Goal: Task Accomplishment & Management: Complete application form

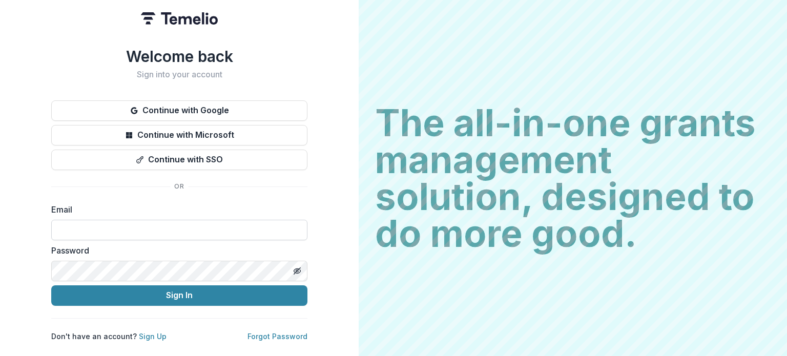
drag, startPoint x: 133, startPoint y: 235, endPoint x: 136, endPoint y: 229, distance: 6.2
click at [136, 229] on input at bounding box center [179, 230] width 256 height 20
click at [119, 229] on input at bounding box center [179, 230] width 256 height 20
click at [96, 220] on input at bounding box center [179, 230] width 256 height 20
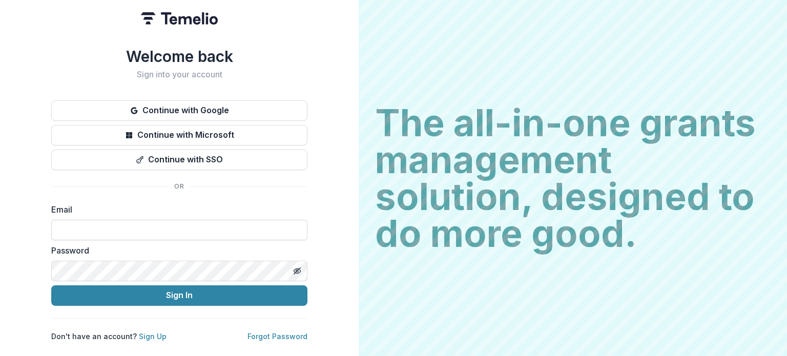
click at [96, 220] on input at bounding box center [179, 230] width 256 height 20
type input "**********"
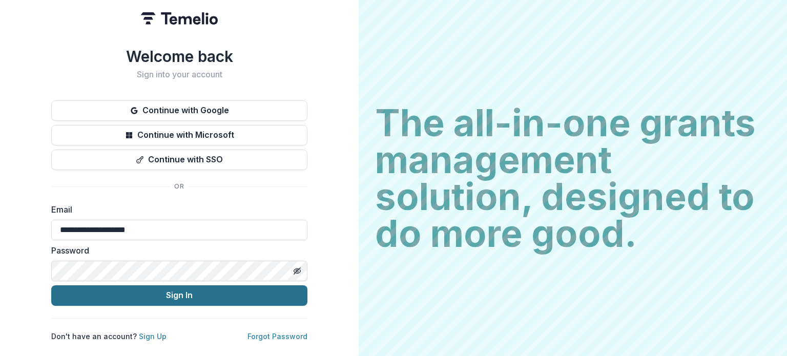
click at [149, 295] on button "Sign In" at bounding box center [179, 295] width 256 height 20
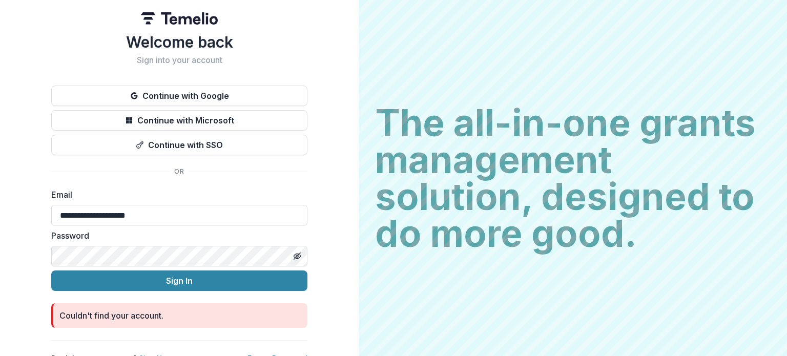
click at [51, 270] on button "Sign In" at bounding box center [179, 280] width 256 height 20
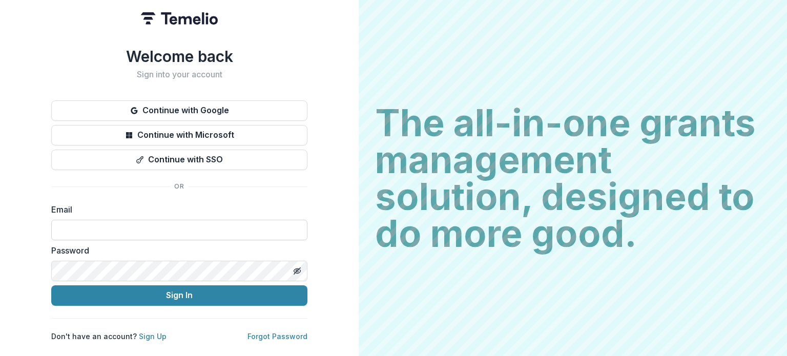
drag, startPoint x: 116, startPoint y: 241, endPoint x: 132, endPoint y: 224, distance: 22.8
click at [132, 224] on form "Email Password Sign In" at bounding box center [179, 254] width 256 height 102
click at [132, 224] on input at bounding box center [179, 230] width 256 height 20
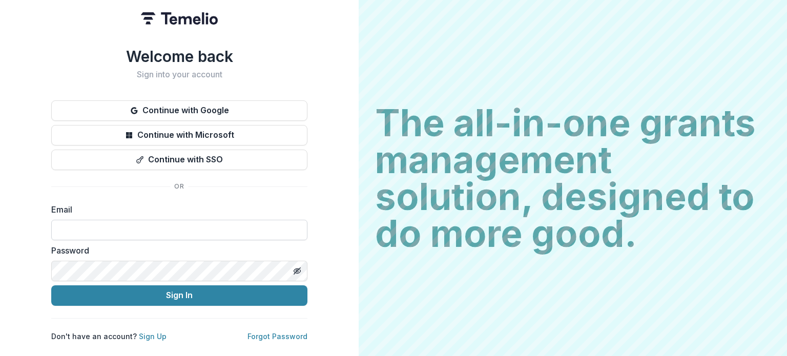
type input "**********"
click at [51, 285] on button "Sign In" at bounding box center [179, 295] width 256 height 20
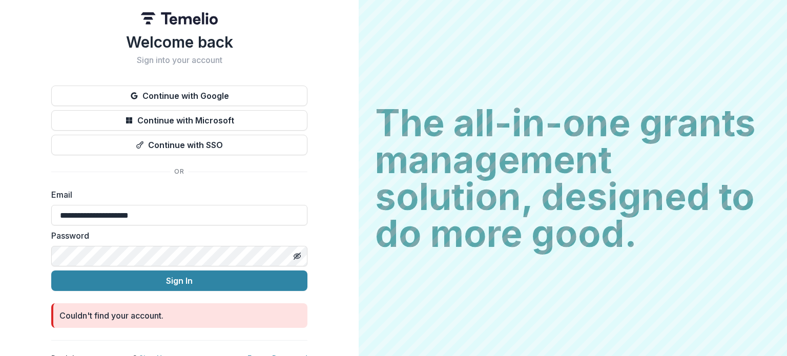
click at [51, 270] on button "Sign In" at bounding box center [179, 280] width 256 height 20
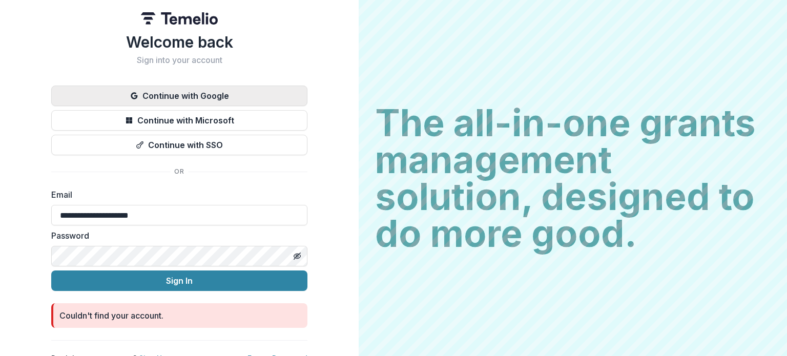
click at [172, 93] on button "Continue with Google" at bounding box center [179, 96] width 256 height 20
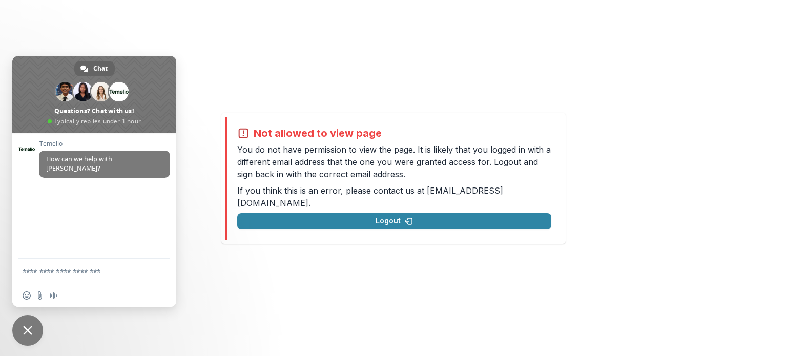
click at [32, 326] on span "Close chat" at bounding box center [27, 330] width 9 height 9
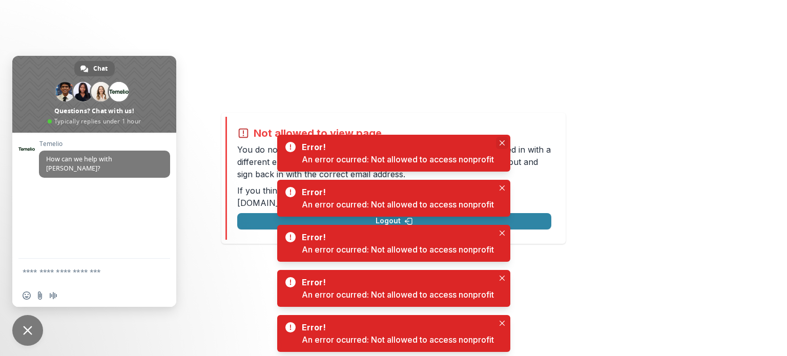
click at [507, 141] on button "Close" at bounding box center [502, 143] width 12 height 12
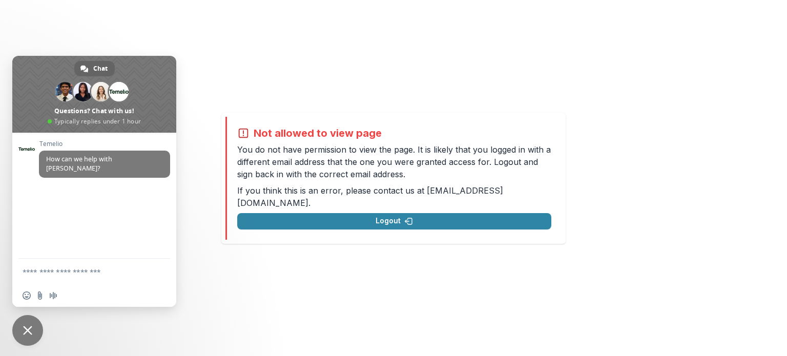
click at [631, 24] on div "Not allowed to view page You do not have permission to view the page. It is lik…" at bounding box center [393, 178] width 787 height 356
drag, startPoint x: 631, startPoint y: 24, endPoint x: 528, endPoint y: -45, distance: 123.5
click at [528, 0] on html "Not allowed to view page You do not have permission to view the page. It is lik…" at bounding box center [393, 178] width 787 height 356
click at [644, 50] on div "Not allowed to view page You do not have permission to view the page. It is lik…" at bounding box center [393, 178] width 787 height 356
click at [18, 333] on span "Close chat" at bounding box center [27, 330] width 31 height 31
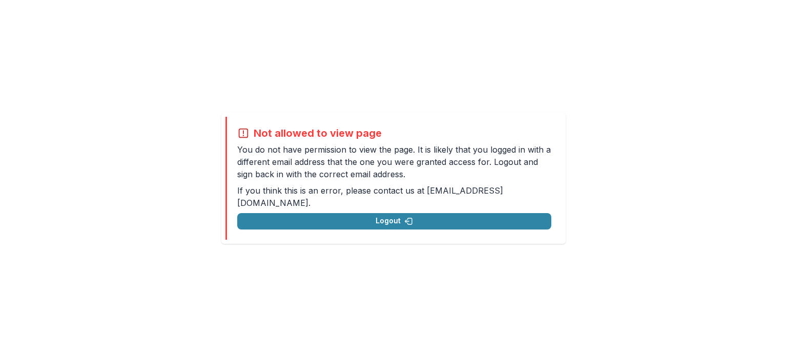
click at [238, 134] on icon at bounding box center [243, 133] width 12 height 12
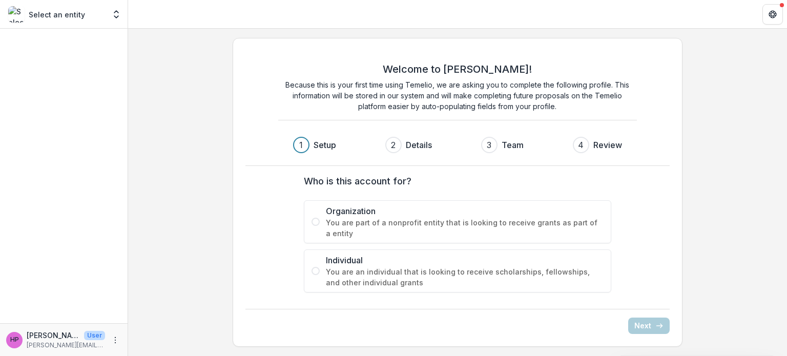
click at [314, 228] on label "Organization You are part of a nonprofit entity that is looking to receive gran…" at bounding box center [457, 221] width 307 height 43
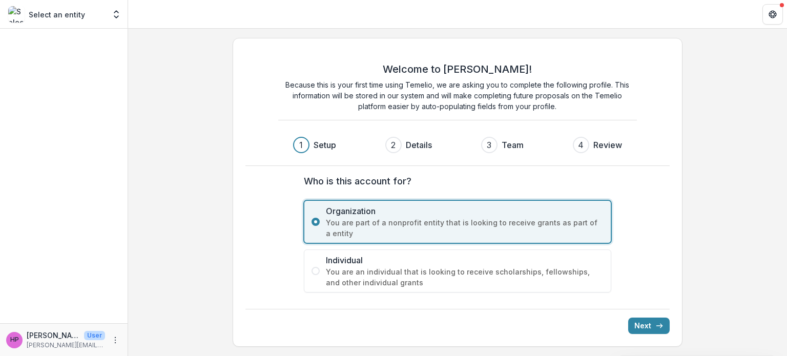
drag, startPoint x: 118, startPoint y: 340, endPoint x: 107, endPoint y: 340, distance: 11.3
click at [107, 340] on div "hp hina patel User patel.hina.k@gmail.com" at bounding box center [63, 340] width 115 height 20
click at [113, 343] on icon "More" at bounding box center [115, 340] width 8 height 8
click at [156, 335] on button "Logout" at bounding box center [183, 335] width 110 height 17
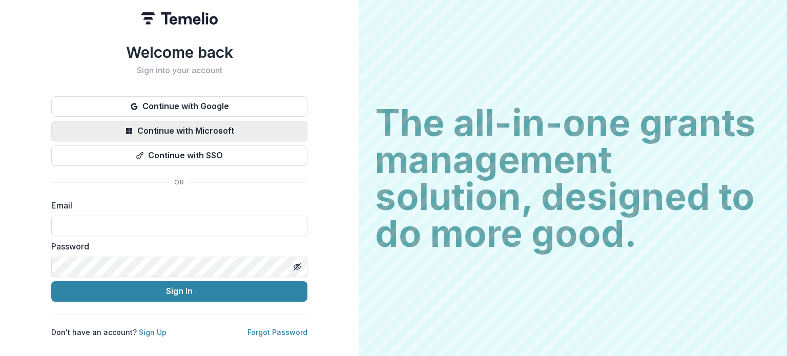
click at [156, 133] on button "Continue with Microsoft" at bounding box center [179, 131] width 256 height 20
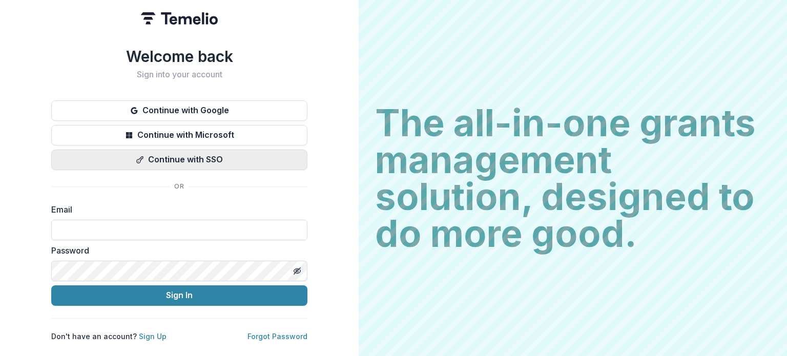
click at [169, 151] on button "Continue with SSO" at bounding box center [179, 160] width 256 height 20
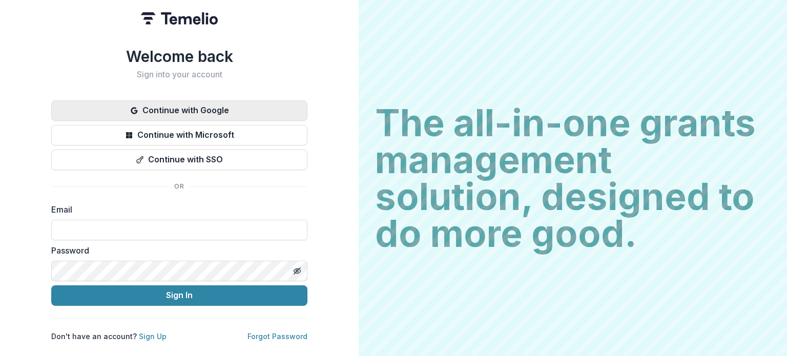
click at [184, 105] on button "Continue with Google" at bounding box center [179, 110] width 256 height 20
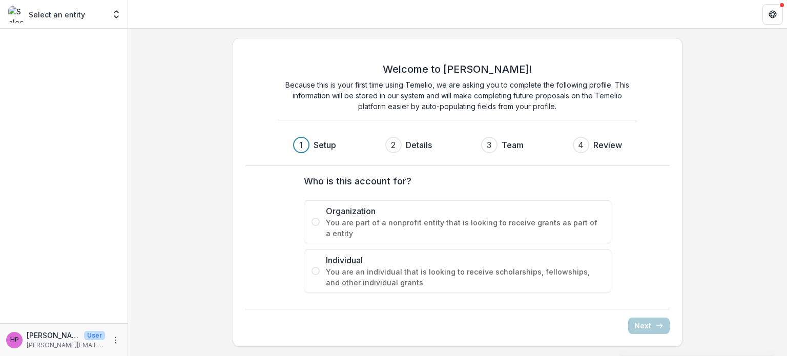
click at [311, 221] on span at bounding box center [315, 222] width 8 height 8
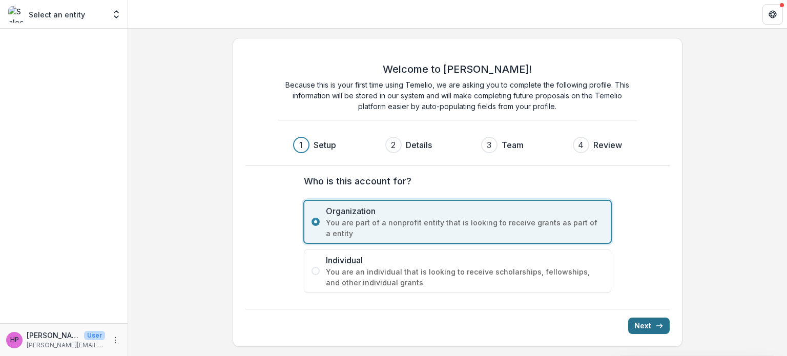
click at [638, 324] on button "Next" at bounding box center [648, 326] width 41 height 16
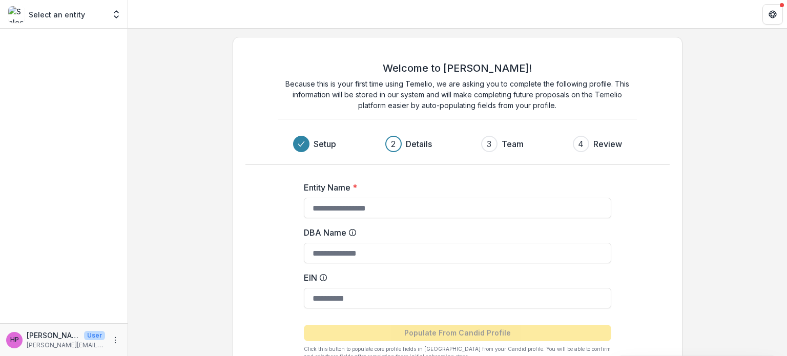
click at [786, 299] on div "Welcome to [PERSON_NAME]! Because this is your first time using Temelio, we are…" at bounding box center [457, 192] width 659 height 327
